Goal: Find specific page/section: Find specific page/section

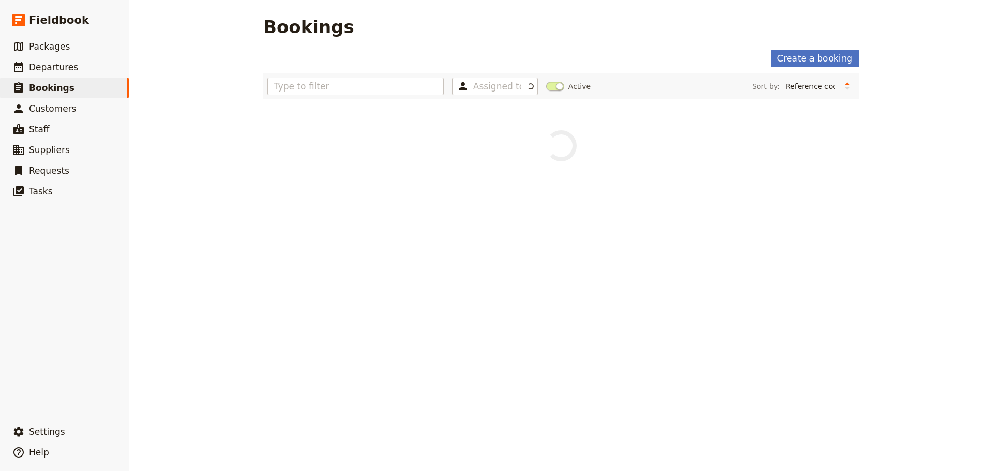
click at [54, 67] on span "Departures" at bounding box center [53, 67] width 49 height 10
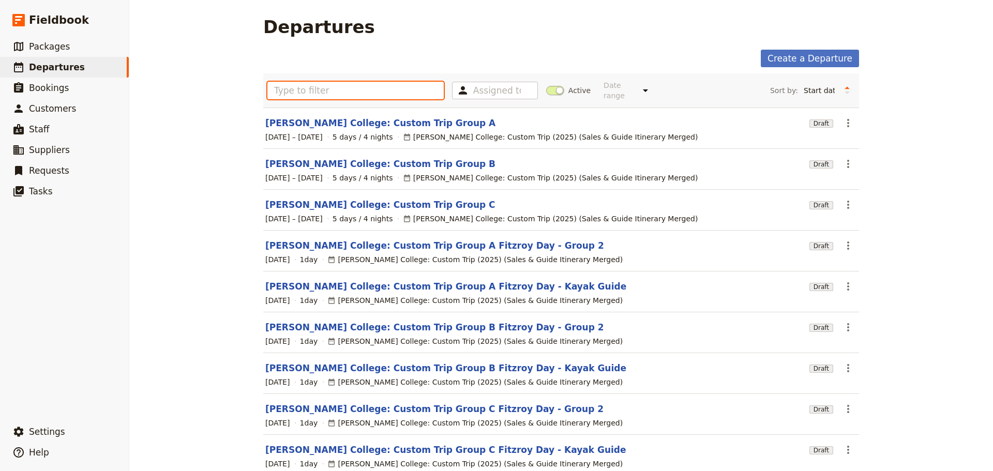
click at [362, 82] on input "text" at bounding box center [355, 91] width 176 height 18
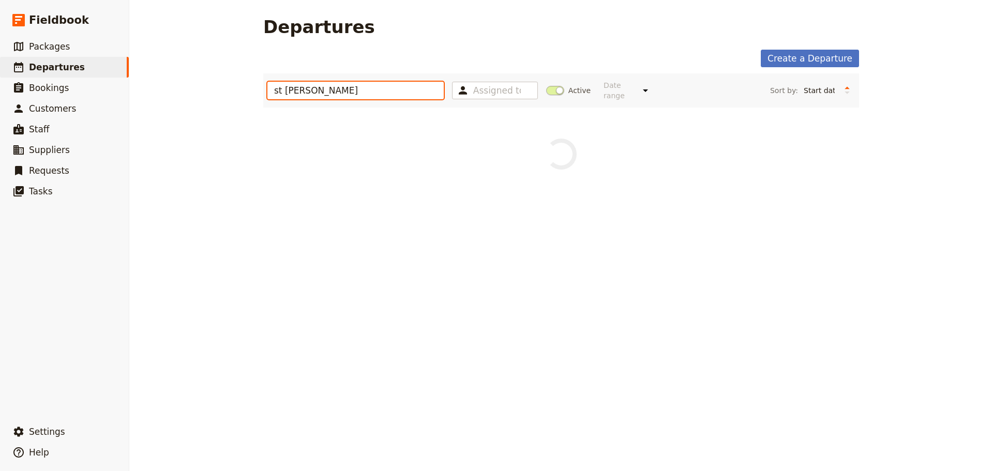
type input "st [PERSON_NAME]"
drag, startPoint x: 385, startPoint y: 78, endPoint x: 377, endPoint y: 83, distance: 9.5
click at [384, 82] on input "st [PERSON_NAME]" at bounding box center [355, 91] width 176 height 18
click at [365, 93] on input "st [PERSON_NAME]" at bounding box center [355, 91] width 176 height 18
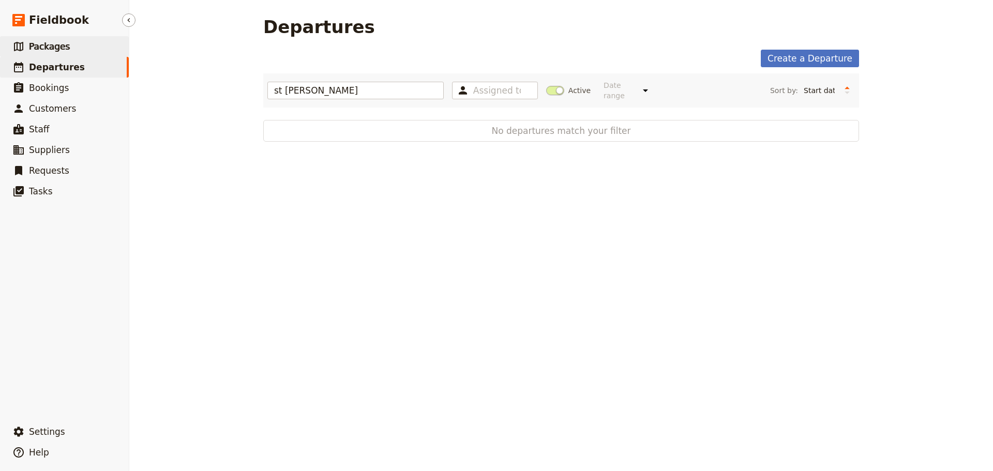
click at [84, 45] on link "​ Packages" at bounding box center [64, 46] width 129 height 21
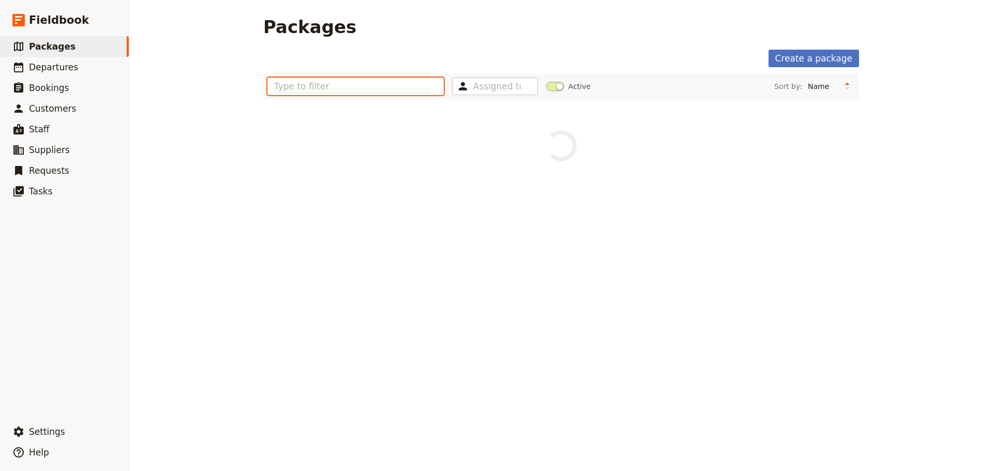
click at [290, 86] on input "text" at bounding box center [355, 87] width 176 height 18
type input "st [PERSON_NAME]"
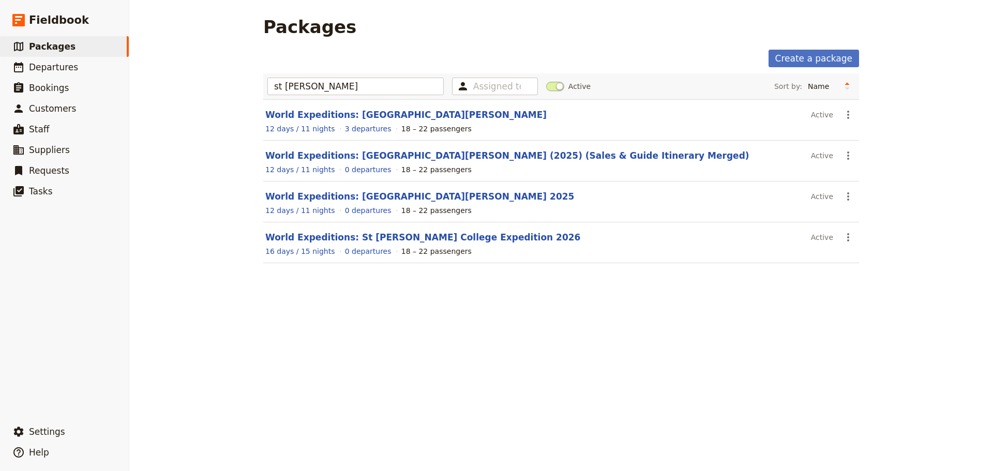
click at [552, 84] on span at bounding box center [555, 86] width 18 height 9
click at [546, 81] on input "Active" at bounding box center [546, 81] width 0 height 0
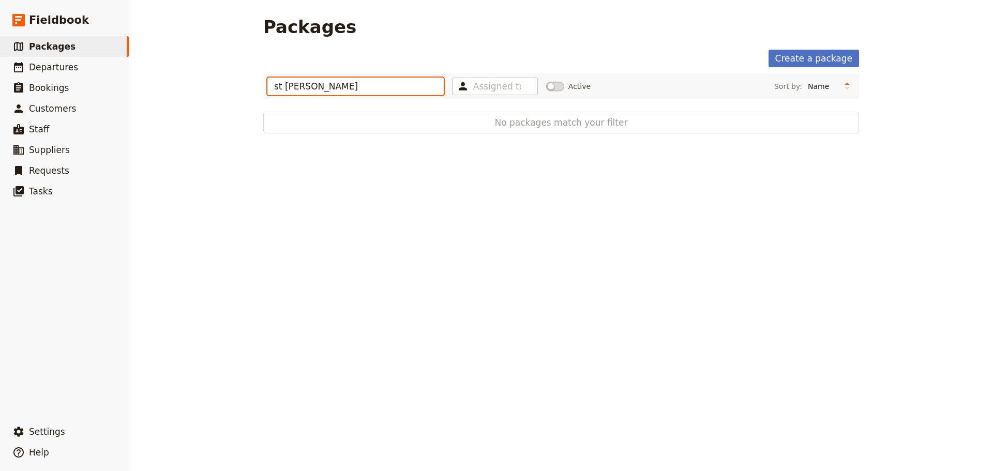
click at [326, 87] on input "st [PERSON_NAME]" at bounding box center [355, 87] width 176 height 18
click at [553, 90] on span at bounding box center [555, 86] width 18 height 9
click at [546, 81] on input "Active" at bounding box center [546, 81] width 0 height 0
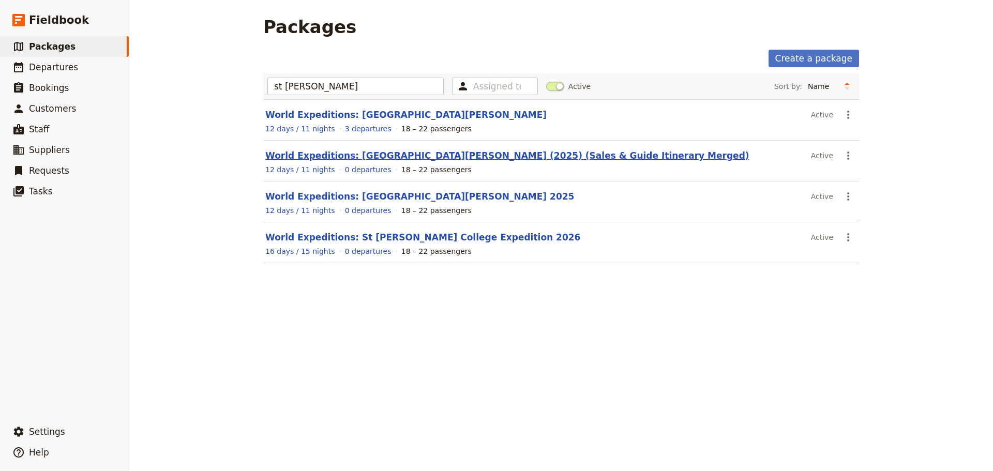
click at [349, 160] on link "World Expeditions: [GEOGRAPHIC_DATA][PERSON_NAME] (2025) (Sales & Guide Itinera…" at bounding box center [507, 155] width 484 height 10
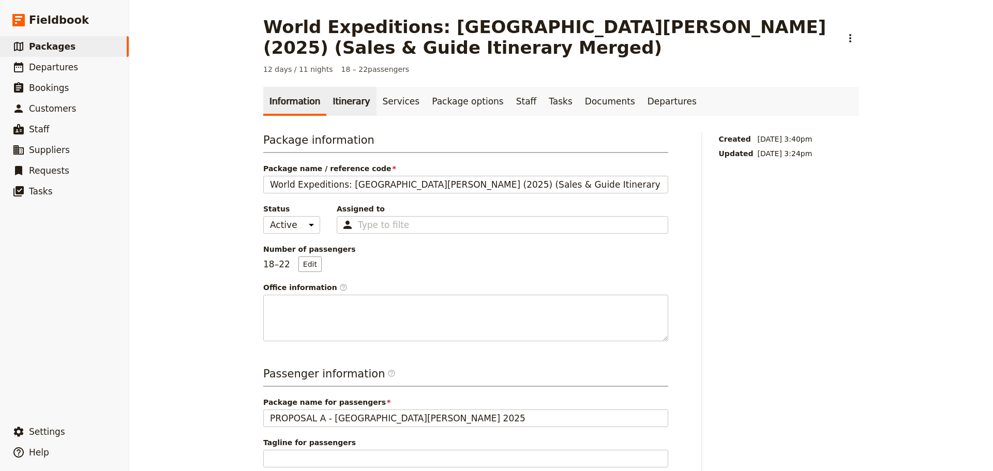
click at [341, 109] on link "Itinerary" at bounding box center [351, 101] width 50 height 29
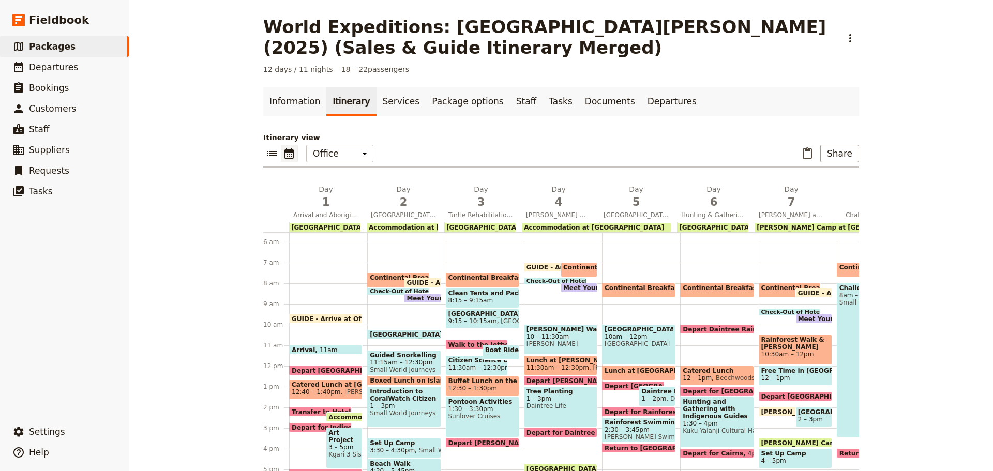
scroll to position [114, 0]
